Goal: Information Seeking & Learning: Learn about a topic

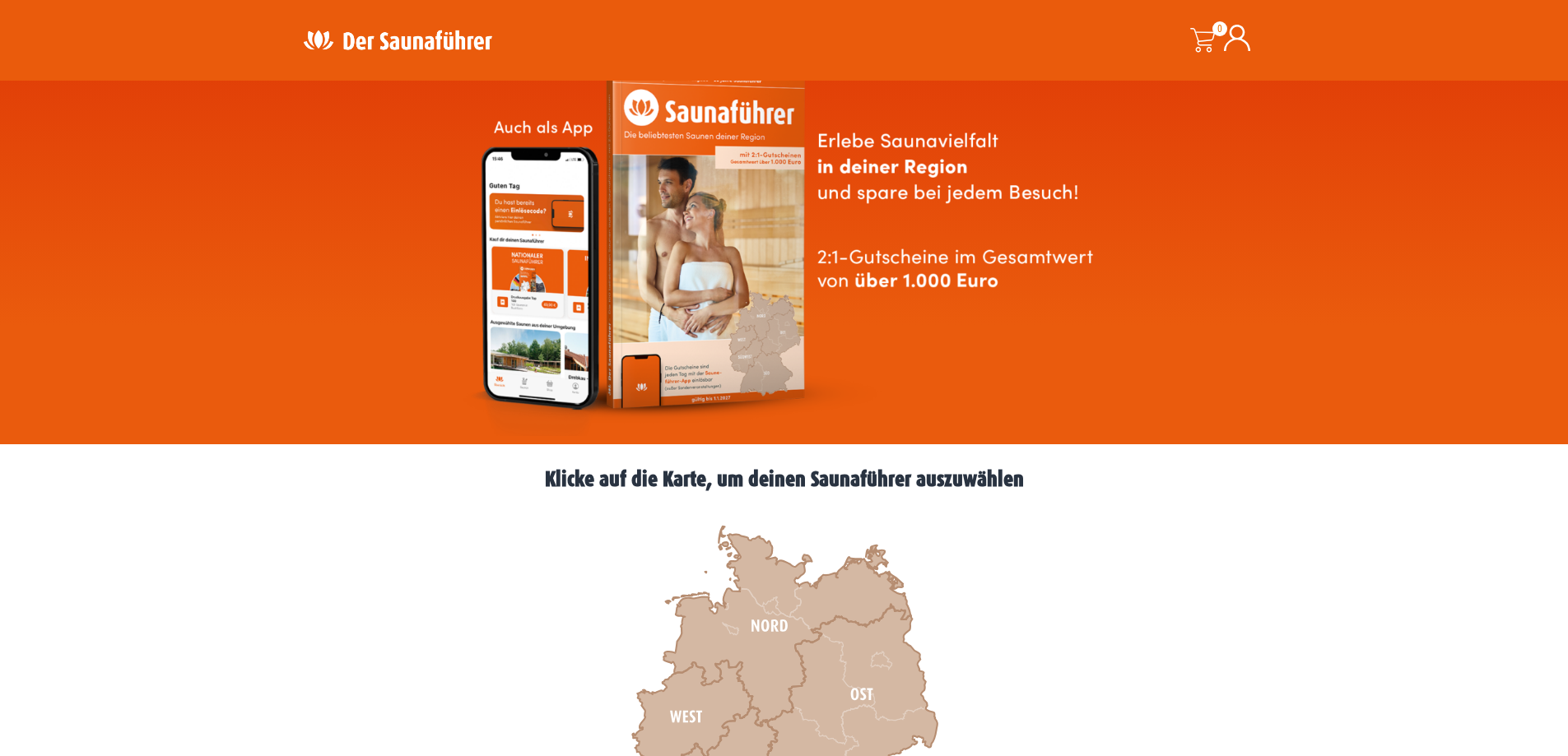
scroll to position [330, 0]
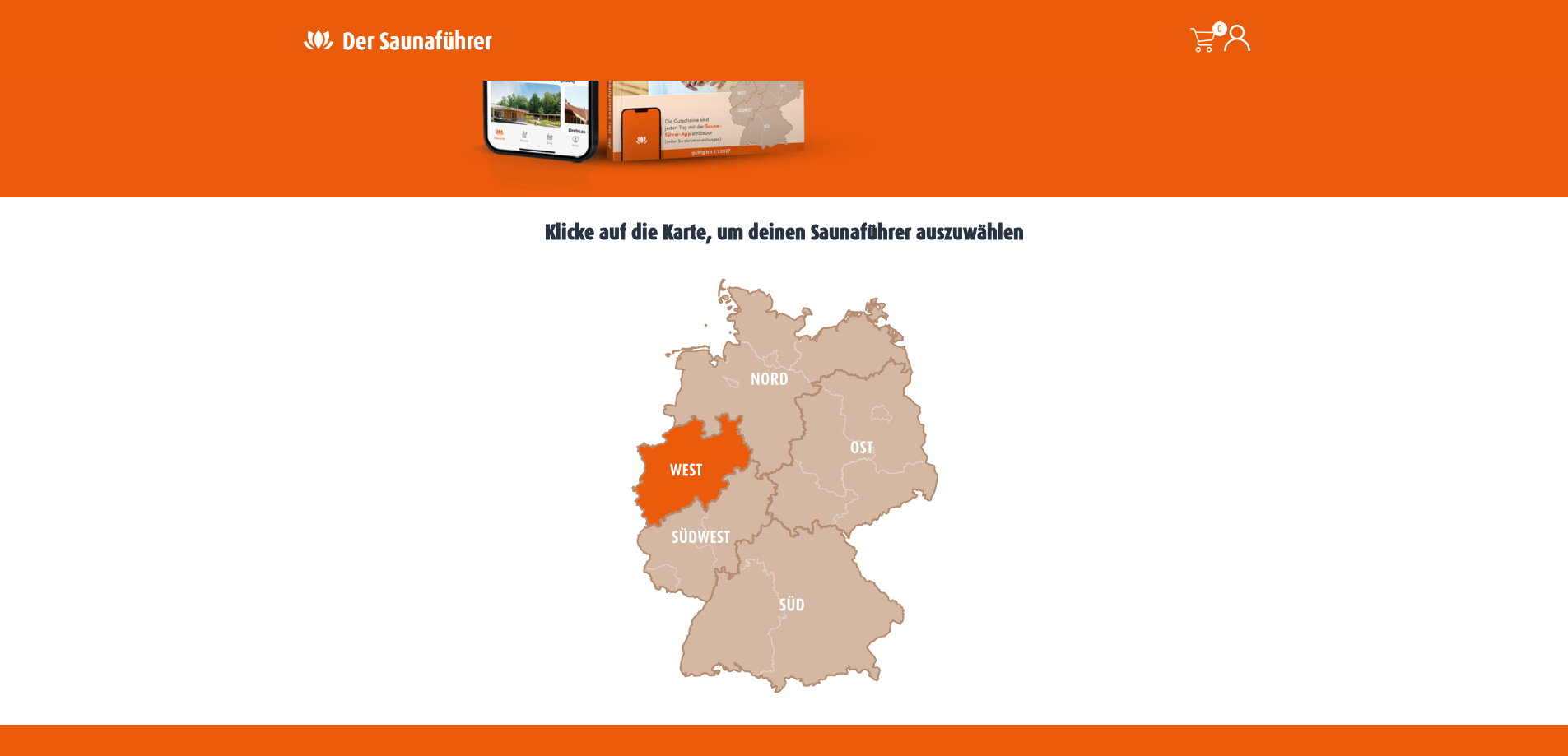
click at [677, 473] on icon at bounding box center [692, 470] width 120 height 113
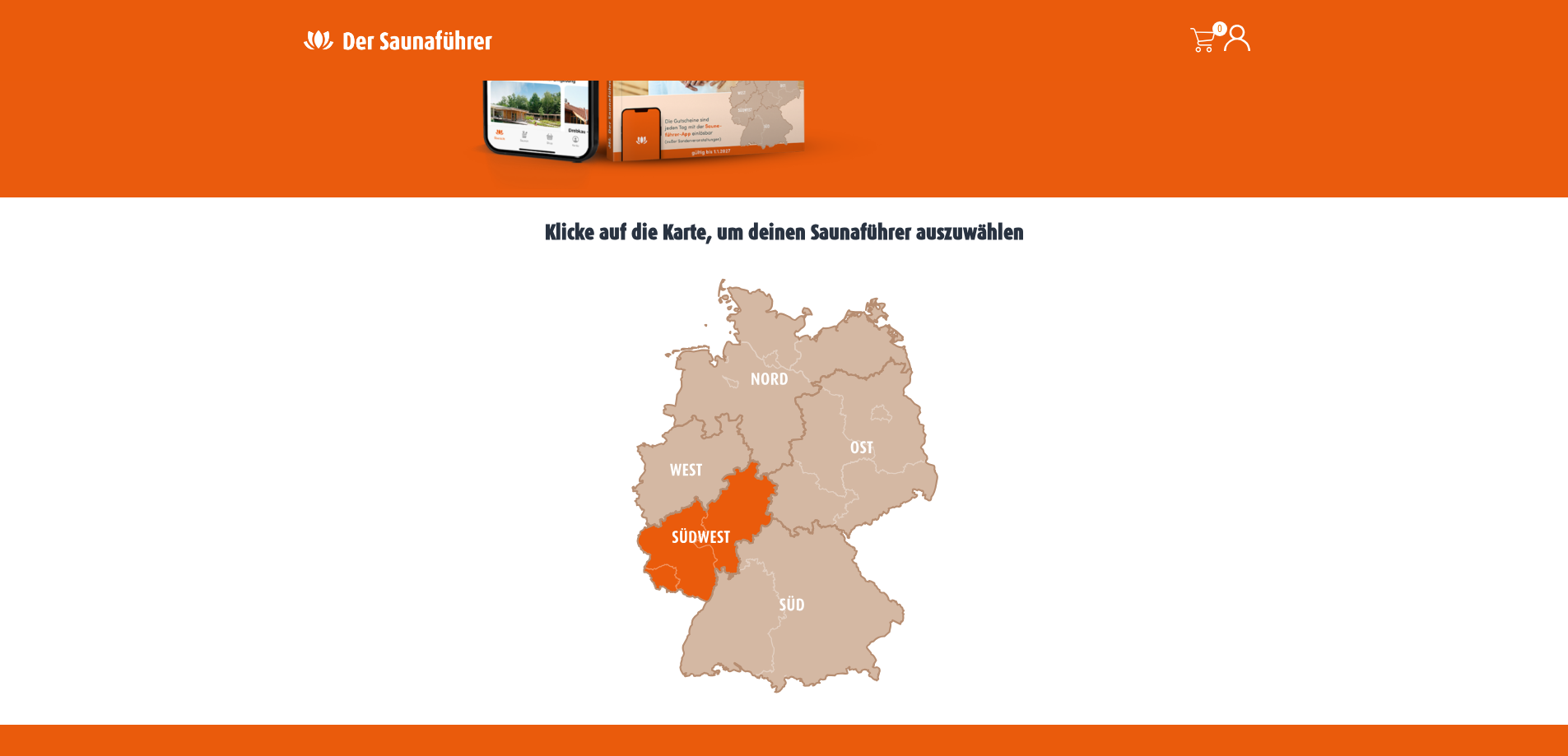
click at [704, 541] on icon at bounding box center [707, 531] width 140 height 141
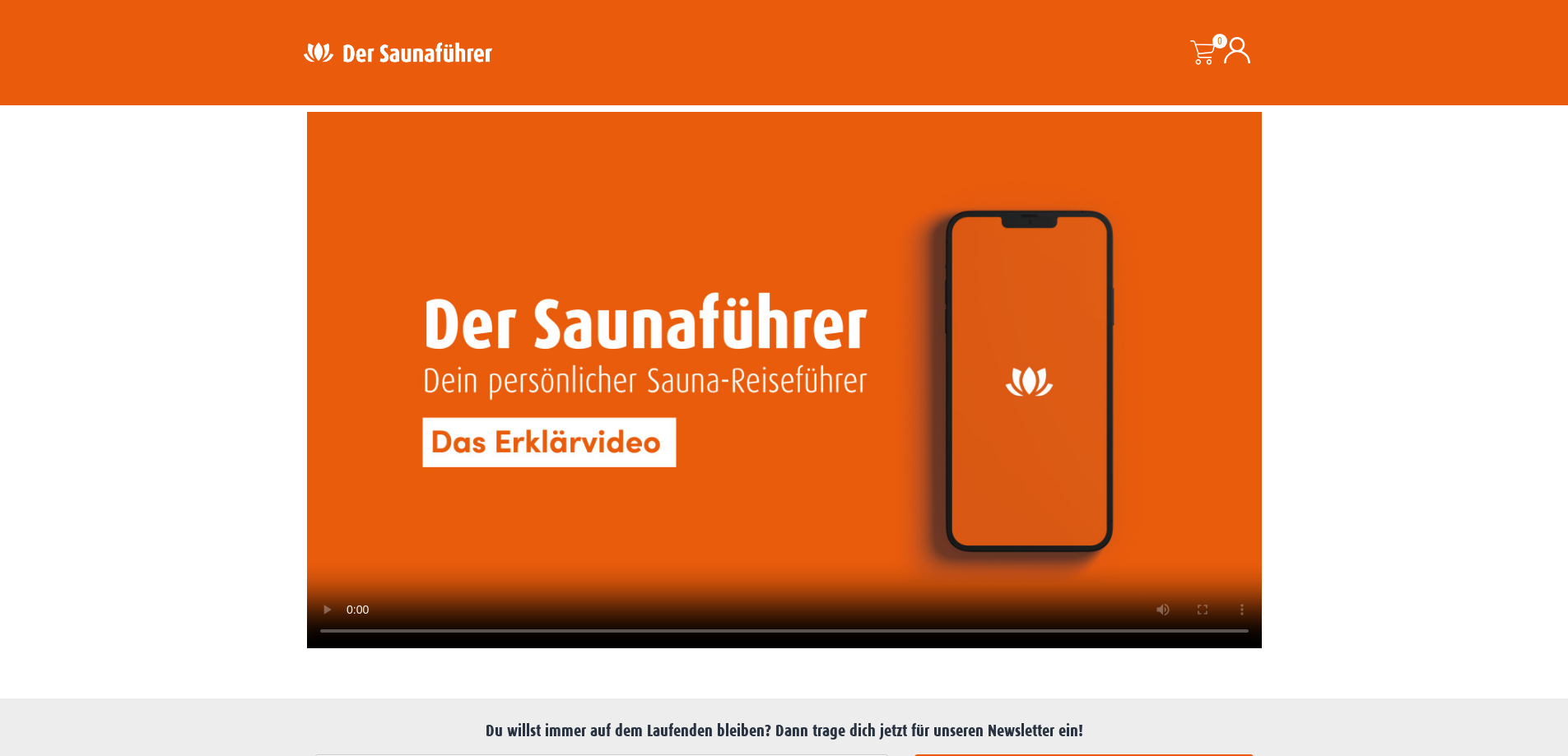
scroll to position [3788, 0]
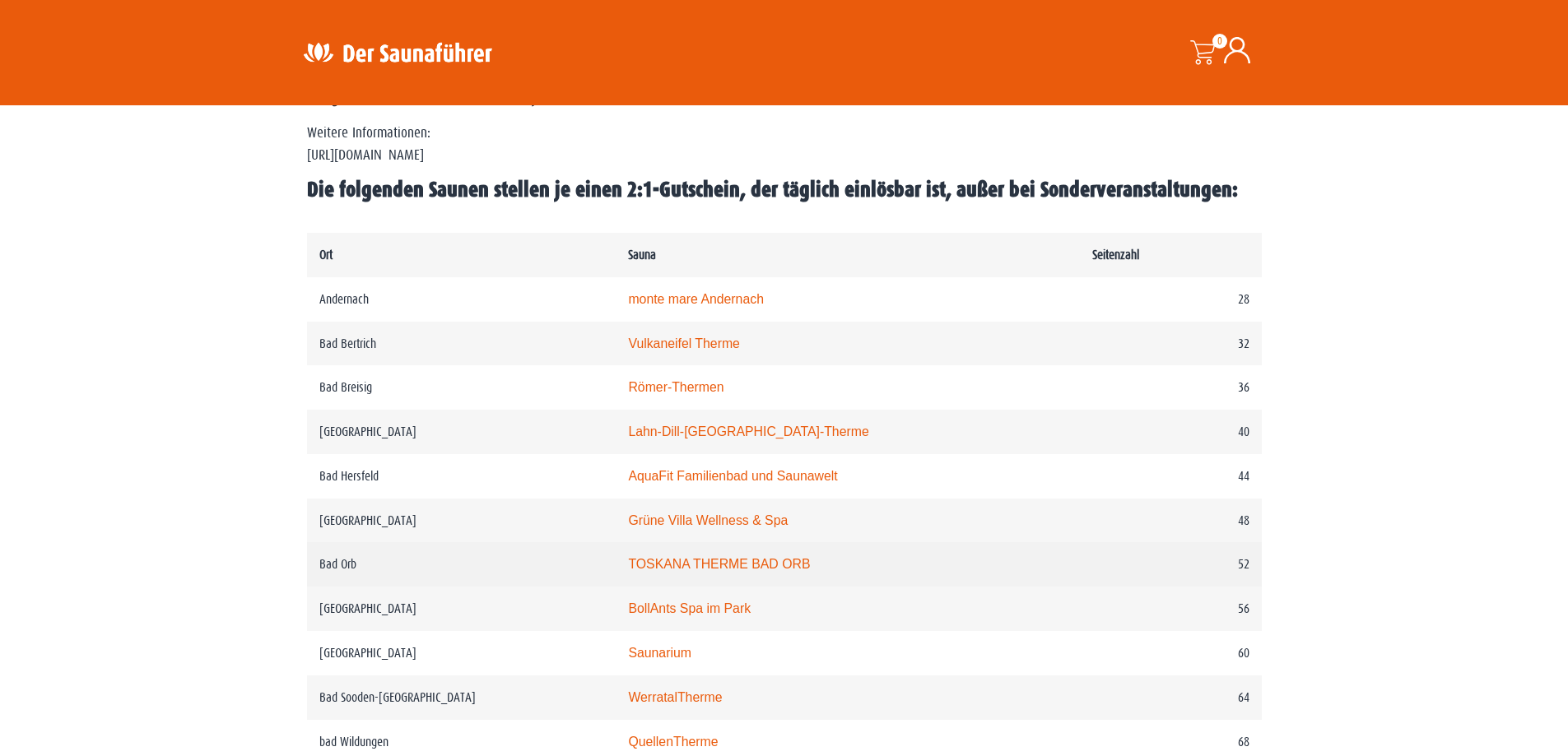
scroll to position [823, 0]
